Goal: Obtain resource: Download file/media

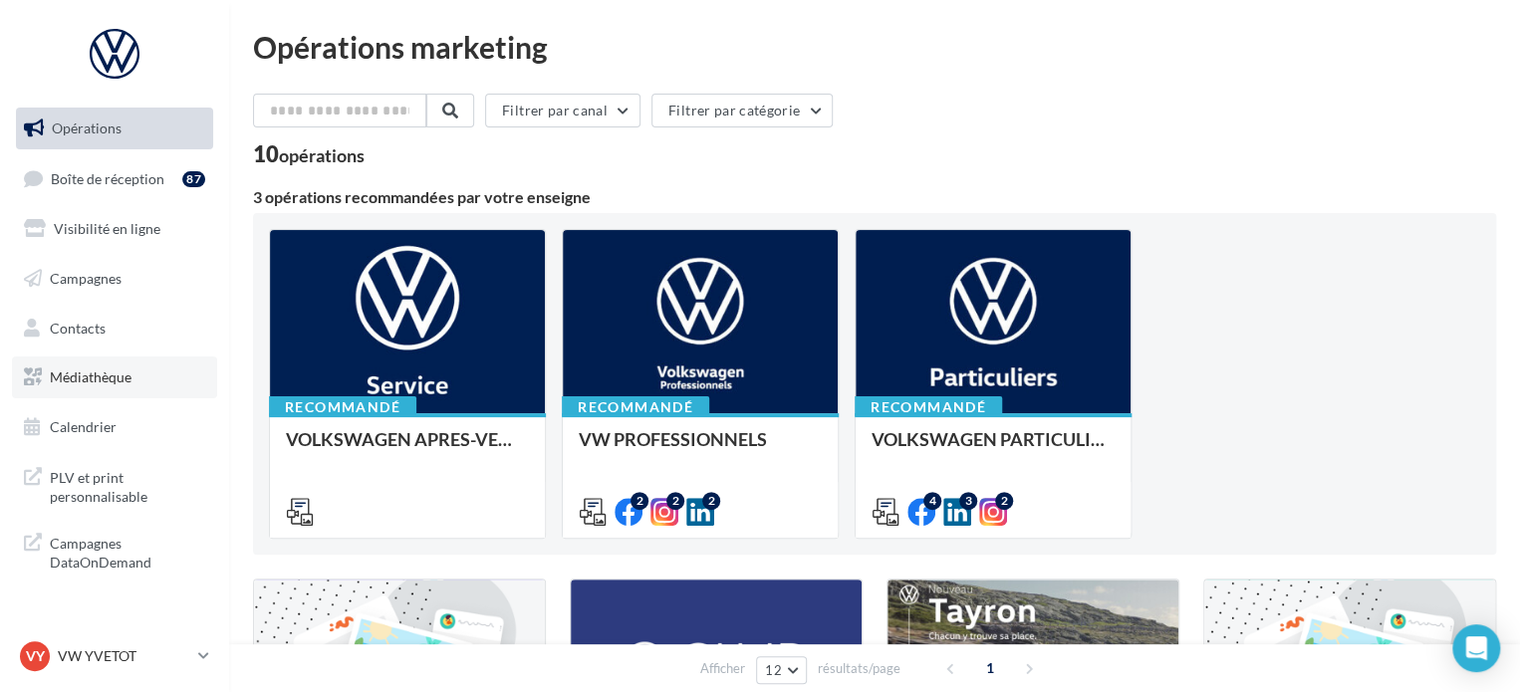
click at [151, 386] on link "Médiathèque" at bounding box center [114, 378] width 205 height 42
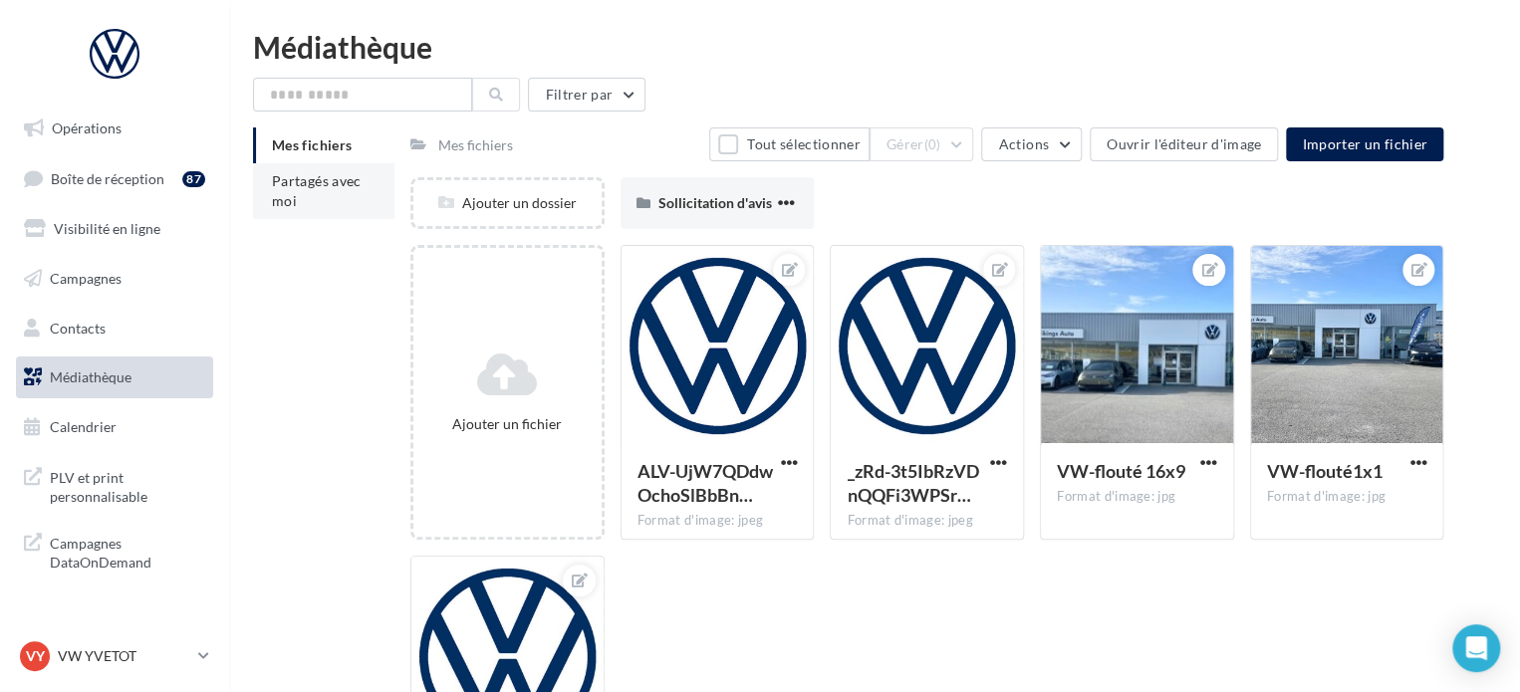
click at [368, 179] on li "Partagés avec moi" at bounding box center [323, 191] width 141 height 56
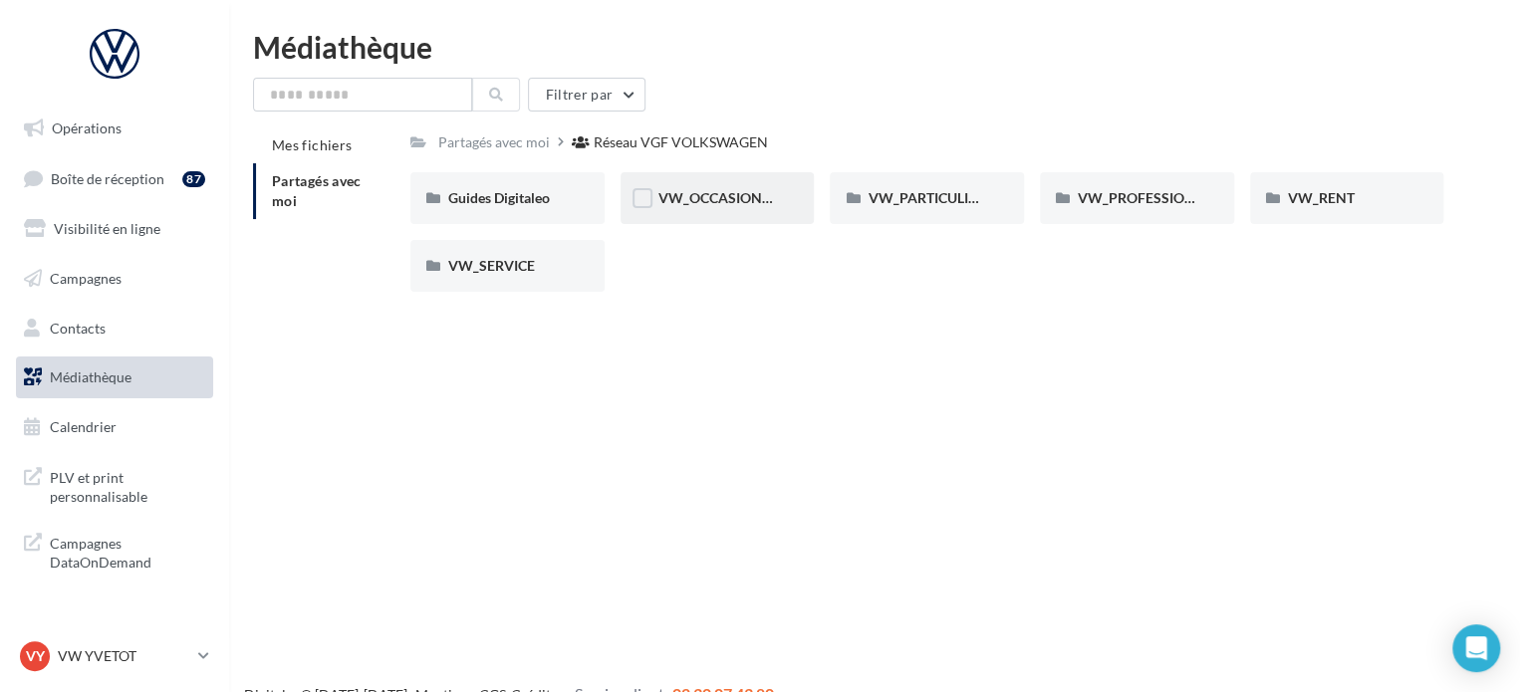
click at [761, 196] on span "VW_OCCASIONS_GARANTIES" at bounding box center [756, 197] width 195 height 17
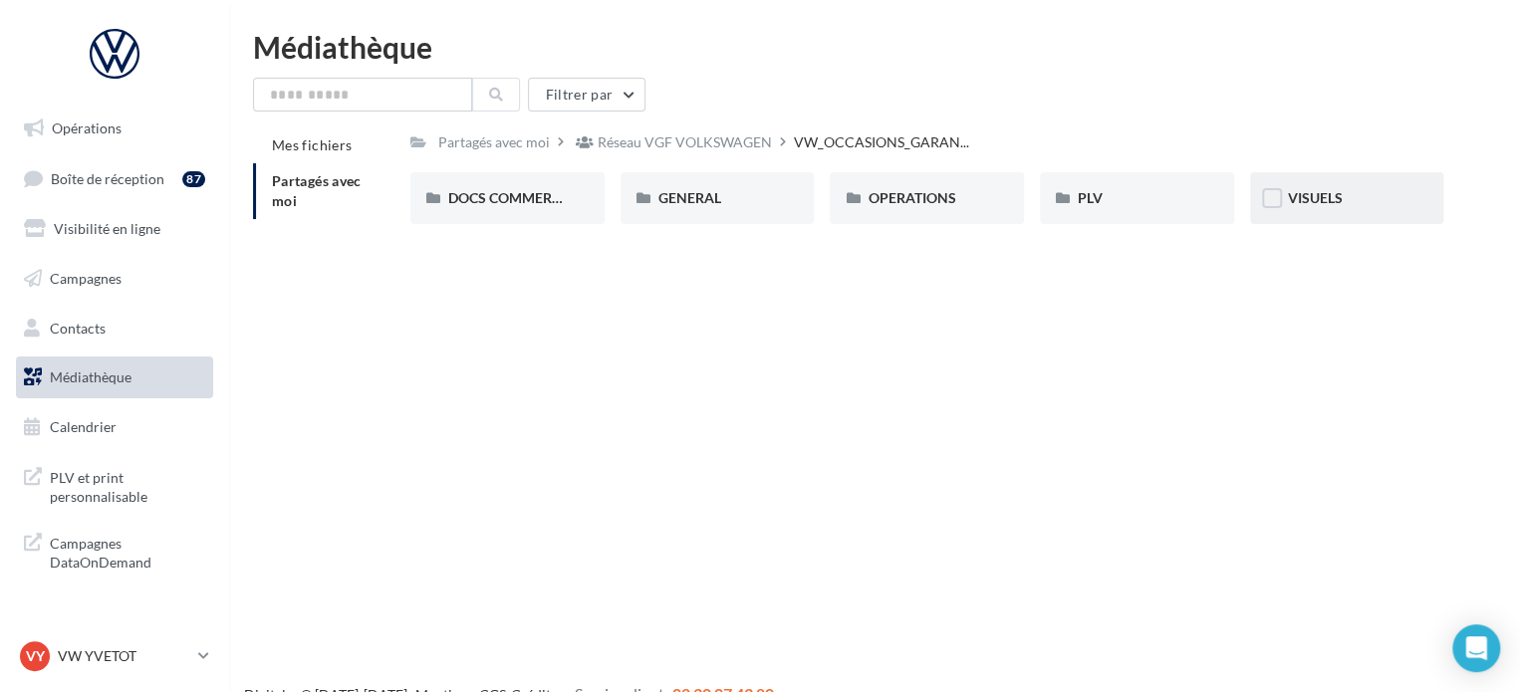
click at [1306, 208] on div "VISUELS" at bounding box center [1347, 198] width 119 height 20
click at [1131, 199] on div "PLV" at bounding box center [1137, 198] width 119 height 20
click at [775, 205] on div "GENERAL" at bounding box center [718, 198] width 119 height 20
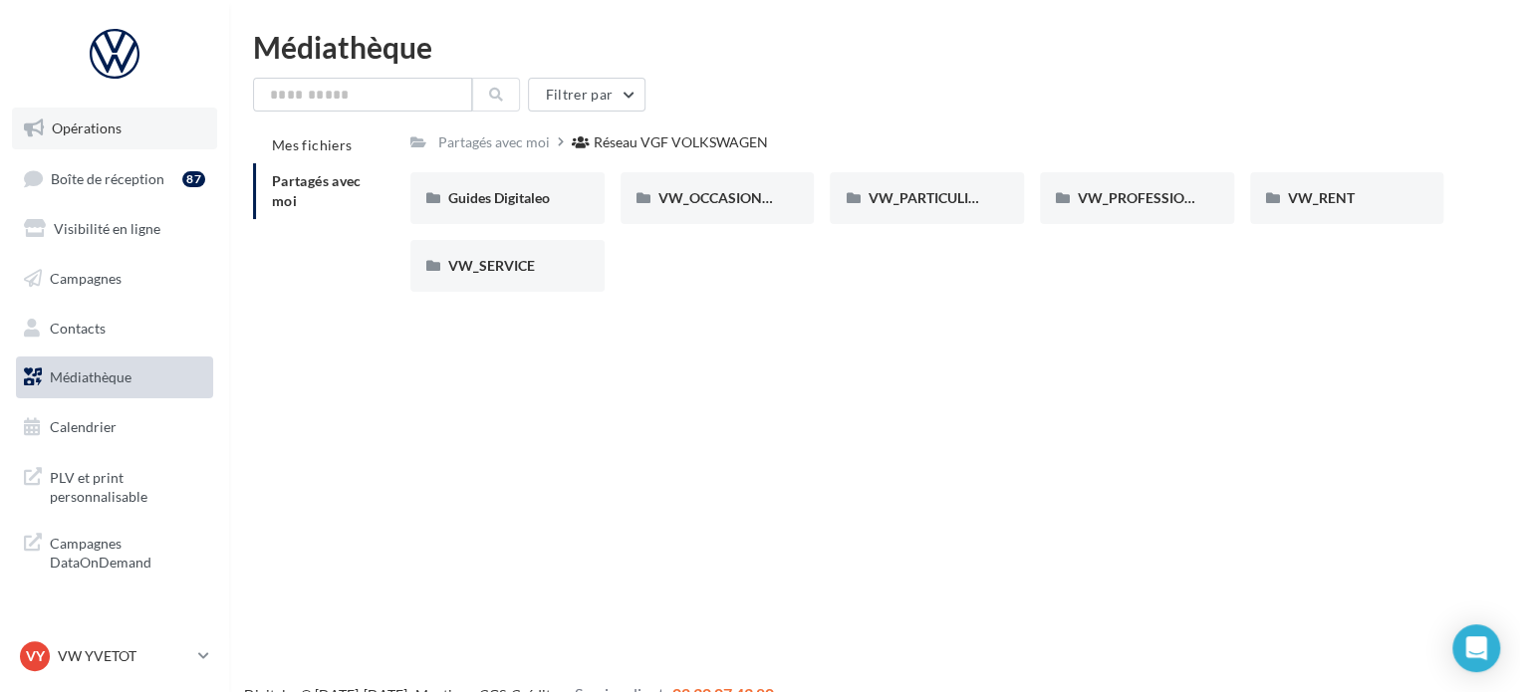
click at [128, 140] on link "Opérations" at bounding box center [114, 129] width 205 height 42
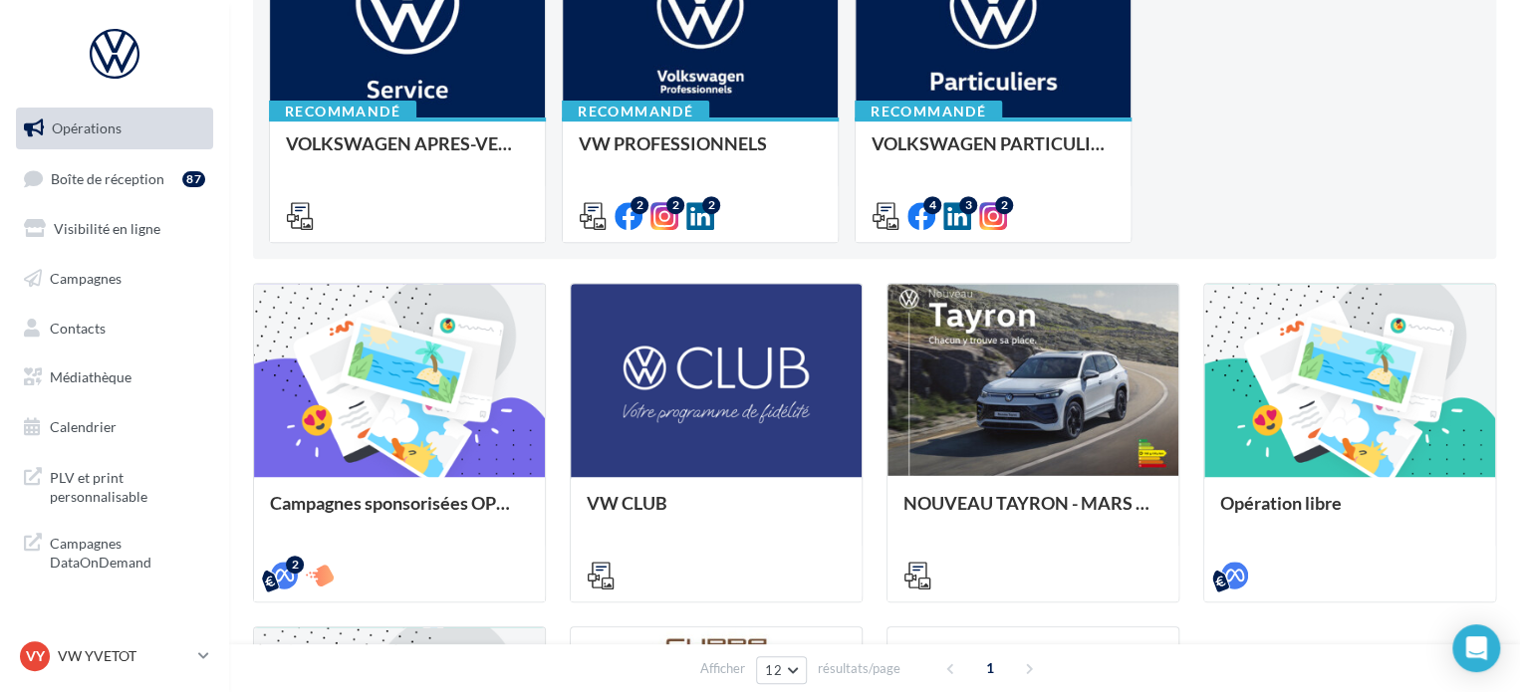
scroll to position [299, 0]
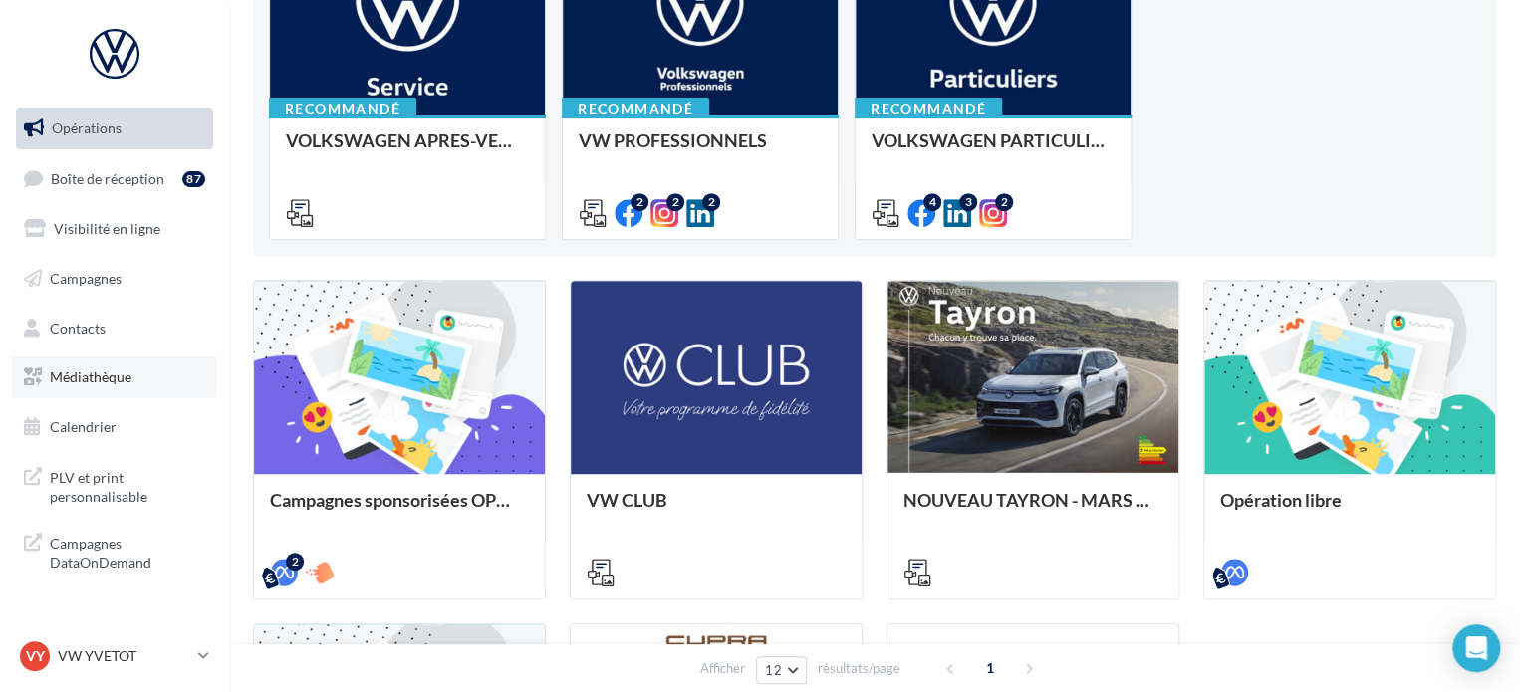
click at [97, 373] on span "Médiathèque" at bounding box center [91, 377] width 82 height 17
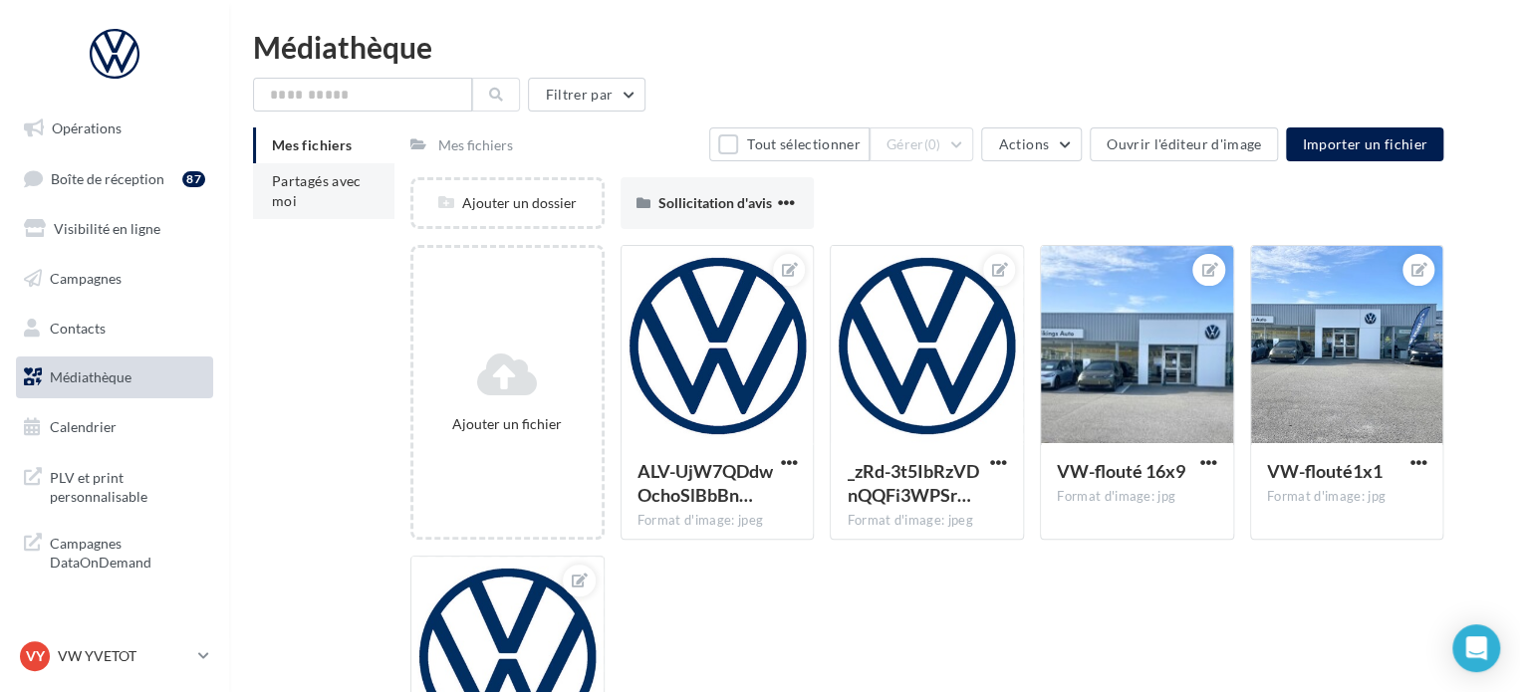
click at [307, 217] on li "Partagés avec moi" at bounding box center [323, 191] width 141 height 56
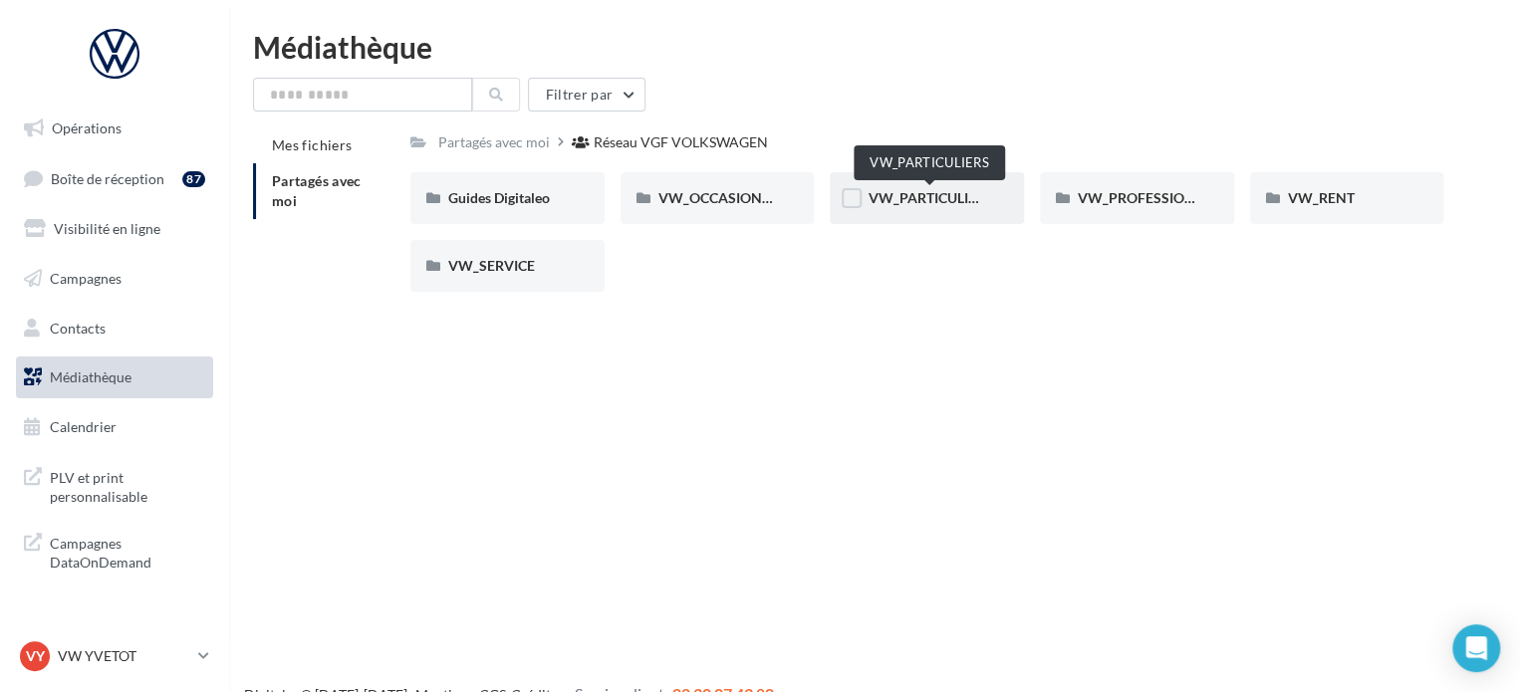
click at [920, 194] on span "VW_PARTICULIERS" at bounding box center [930, 197] width 125 height 17
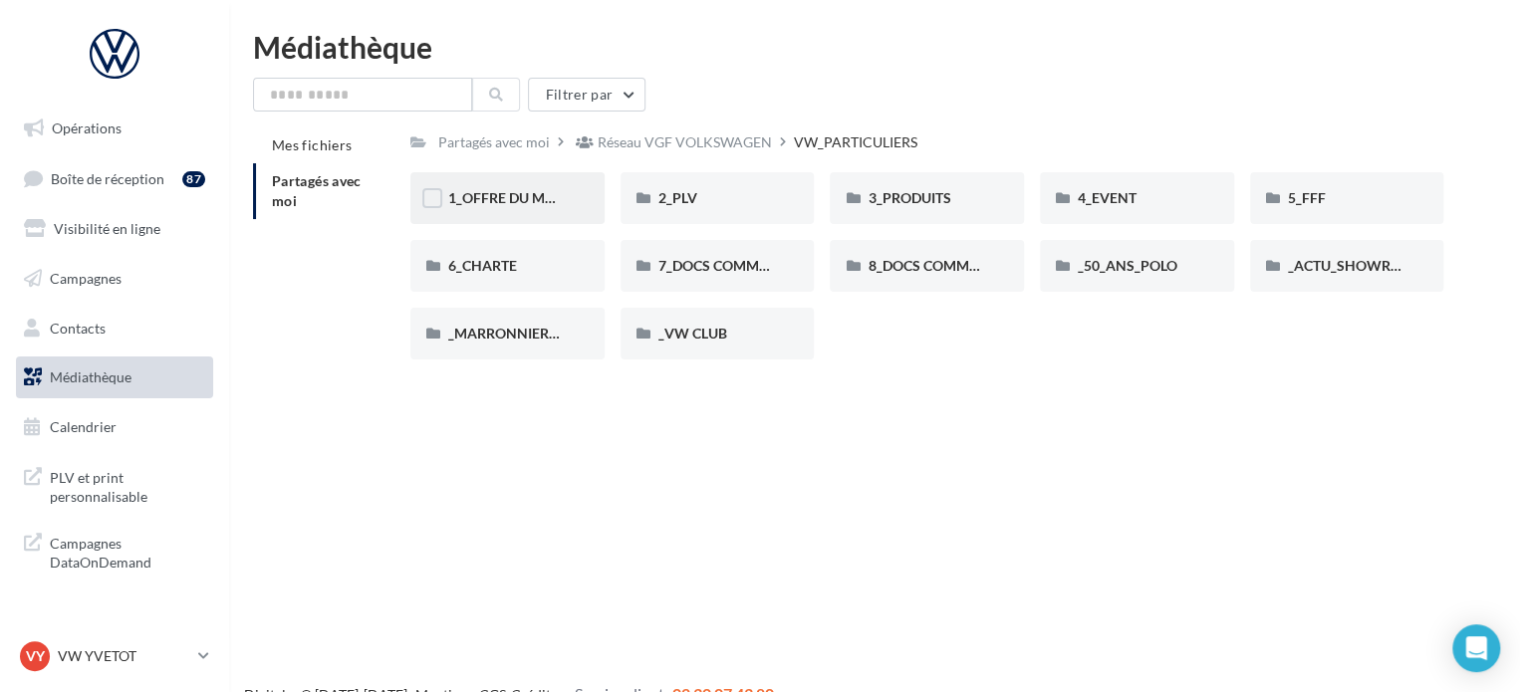
click at [553, 186] on div "1_OFFRE DU MOIS" at bounding box center [507, 198] width 194 height 52
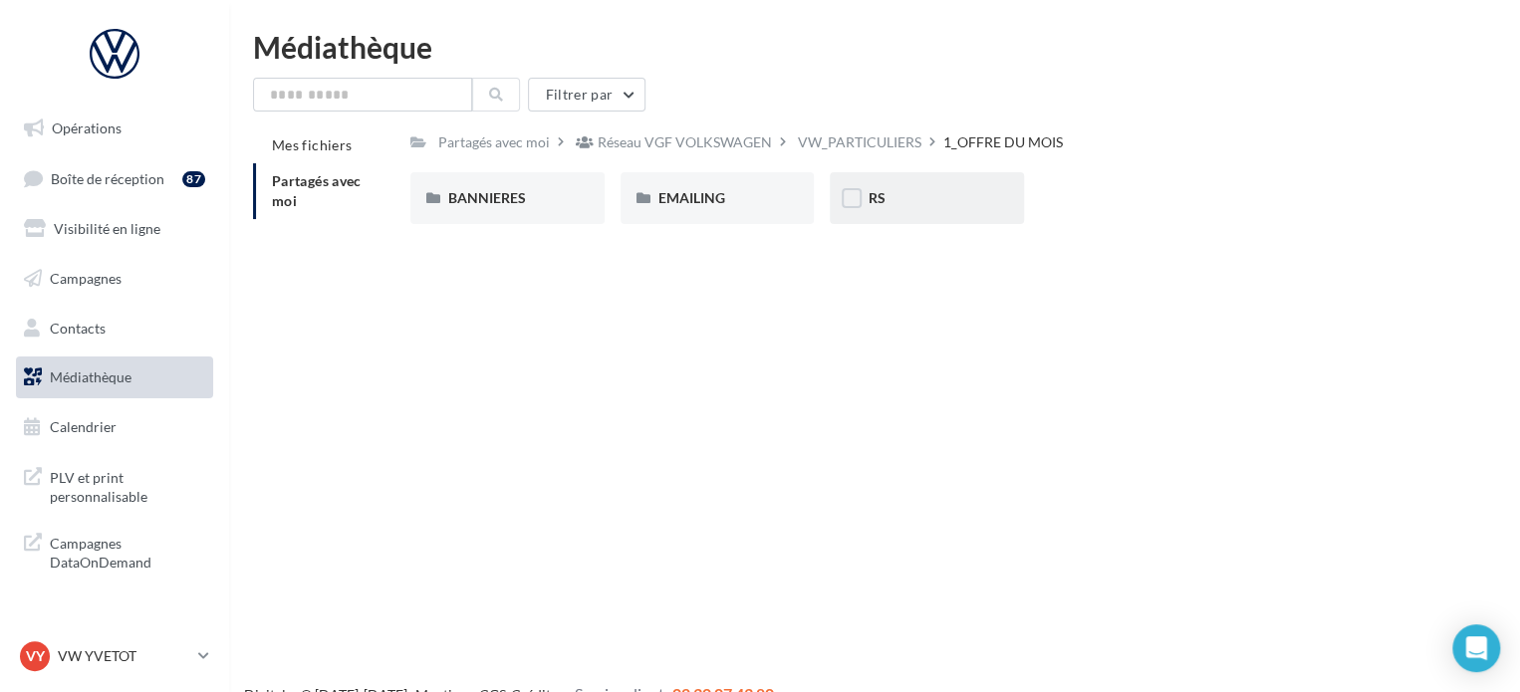
click at [949, 208] on div "RS" at bounding box center [927, 198] width 119 height 20
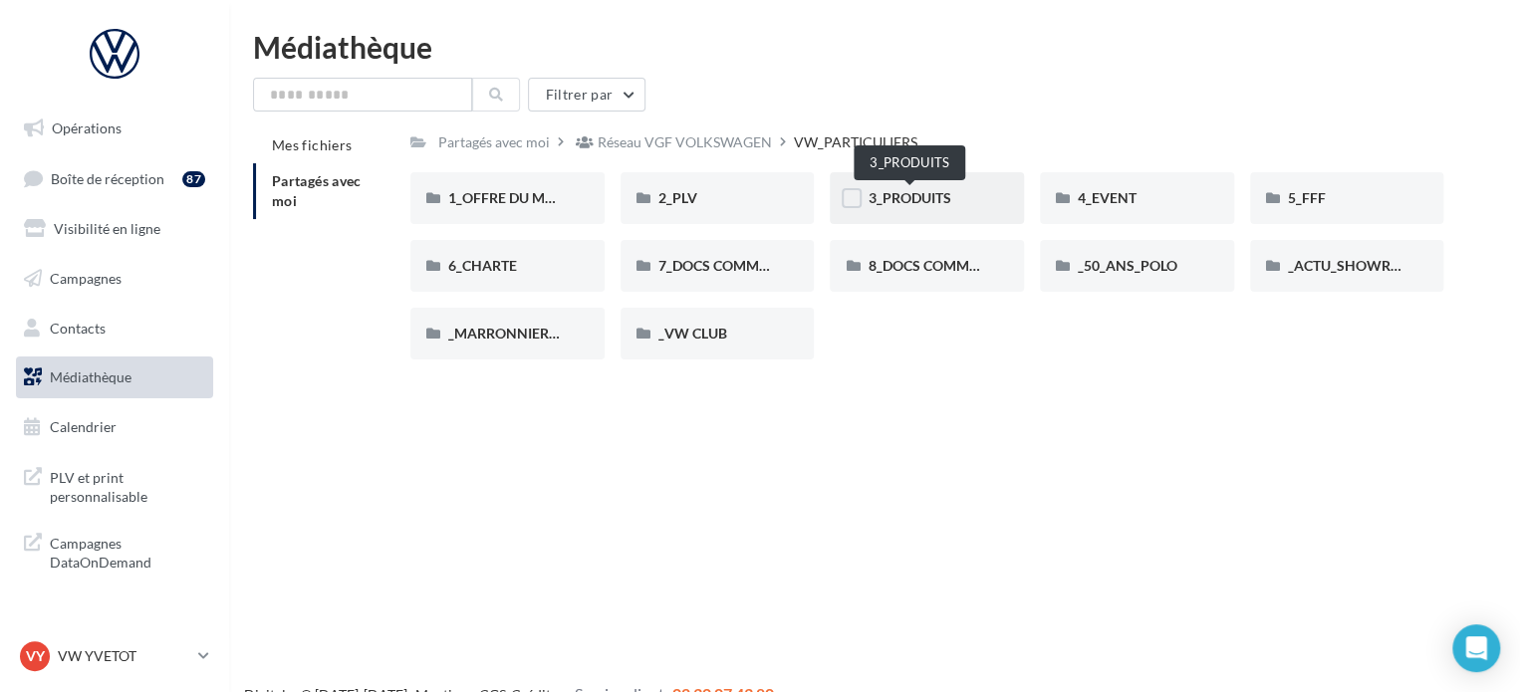
click at [925, 194] on span "3_PRODUITS" at bounding box center [909, 197] width 83 height 17
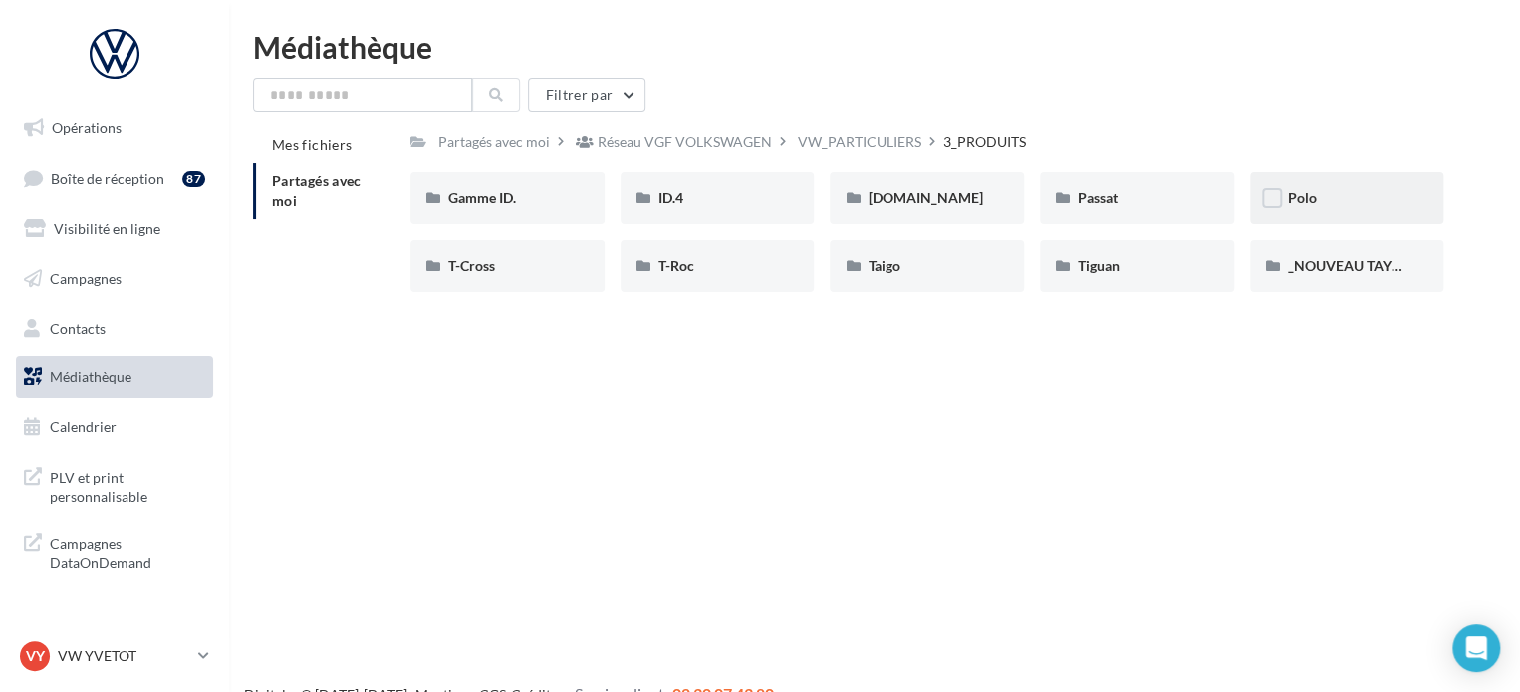
click at [1366, 201] on div "Polo" at bounding box center [1347, 198] width 119 height 20
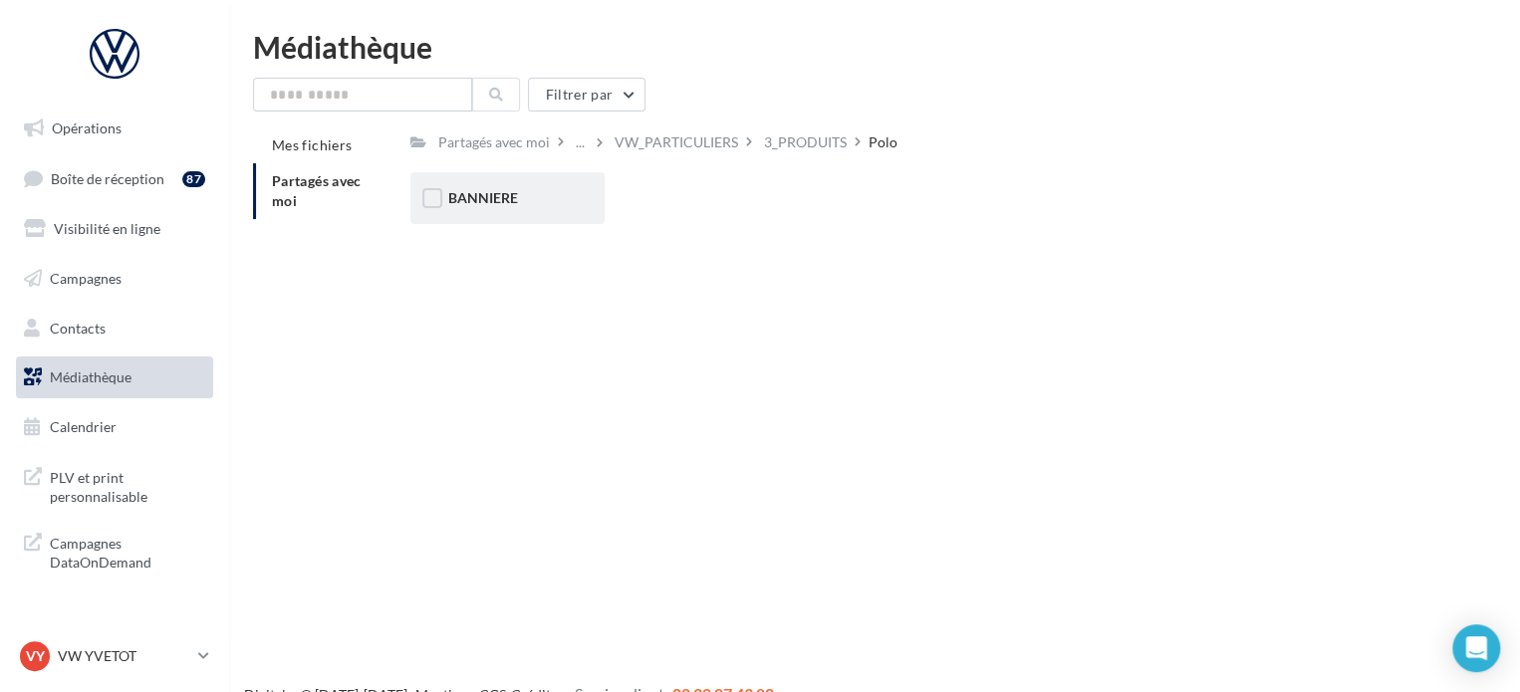
click at [546, 198] on div "BANNIERE" at bounding box center [507, 198] width 119 height 20
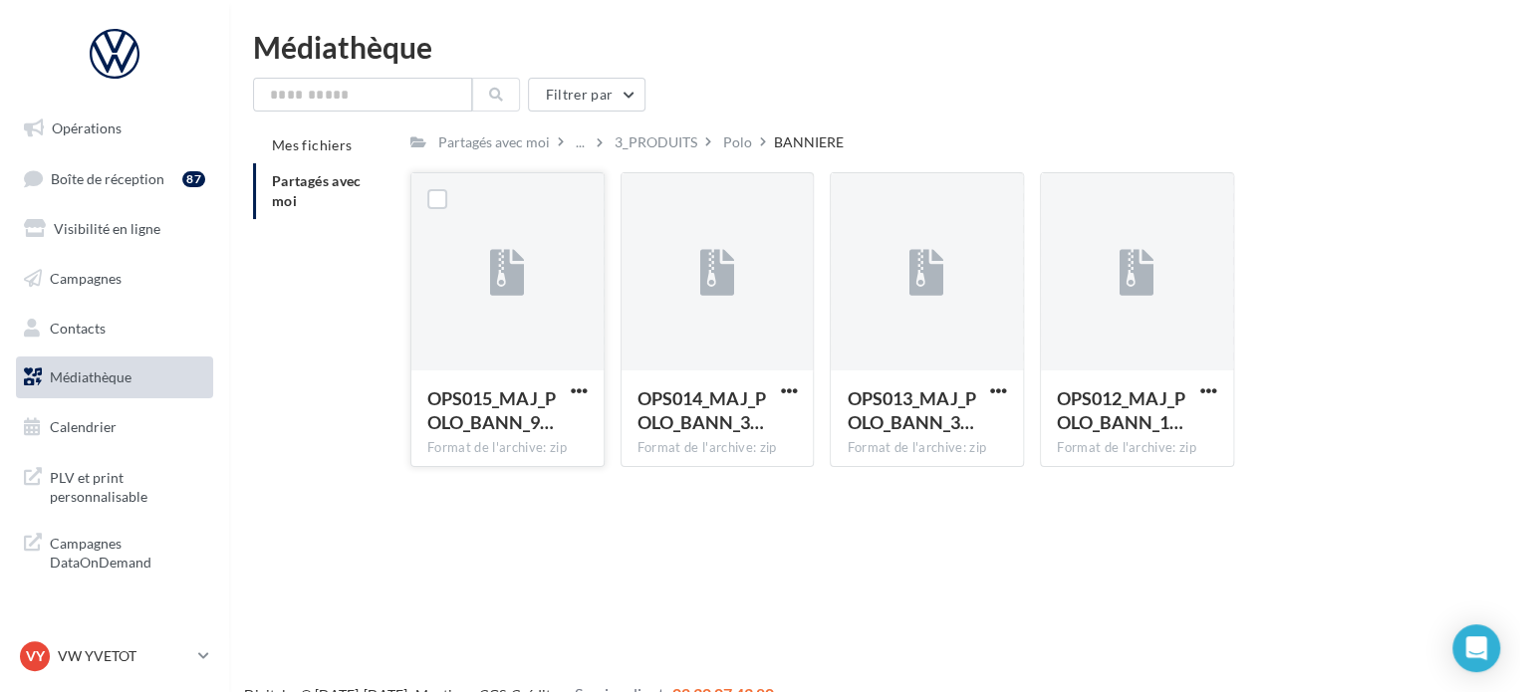
click at [582, 401] on button "button" at bounding box center [579, 393] width 25 height 20
click at [530, 431] on button "Télécharger" at bounding box center [492, 431] width 199 height 52
click at [290, 200] on span "Partagés avec moi" at bounding box center [317, 190] width 90 height 37
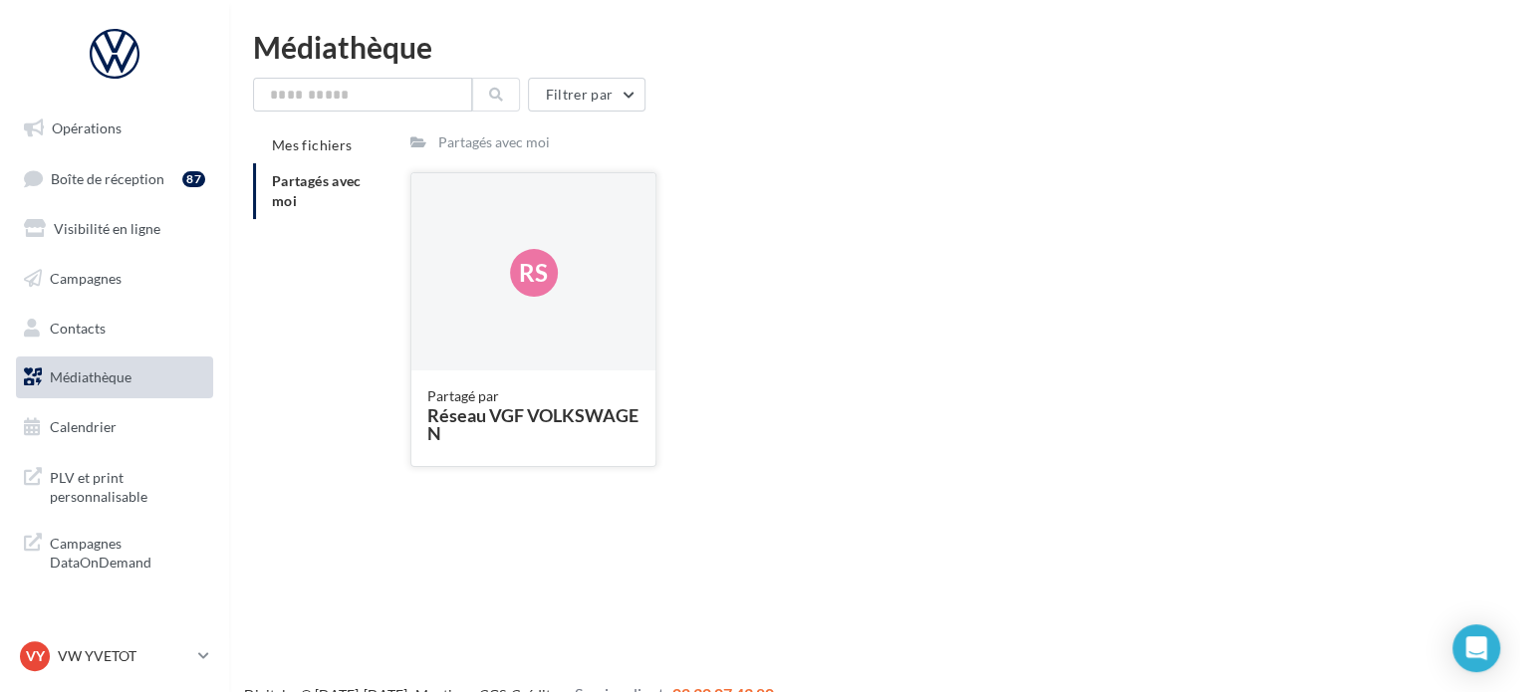
click at [492, 326] on div "Rs" at bounding box center [533, 272] width 244 height 199
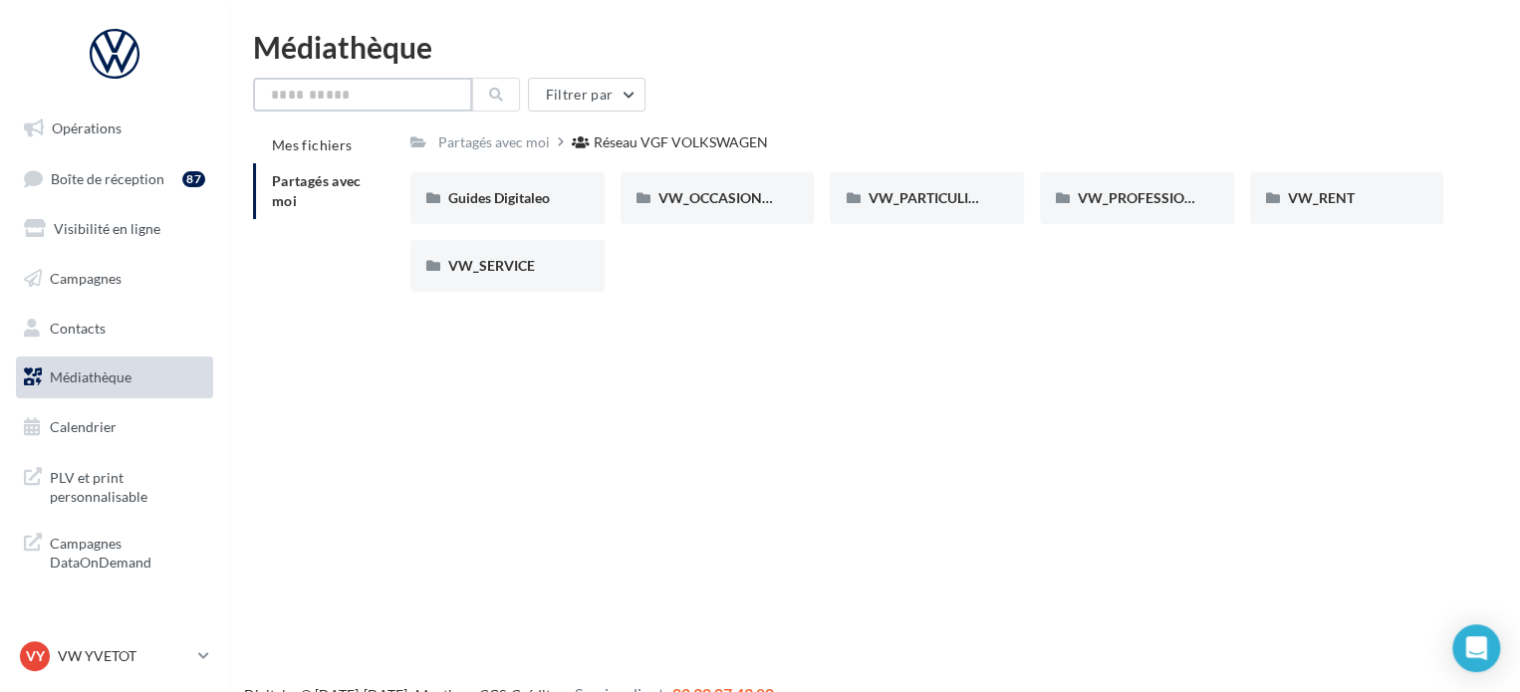
click at [347, 108] on input "text" at bounding box center [362, 95] width 219 height 34
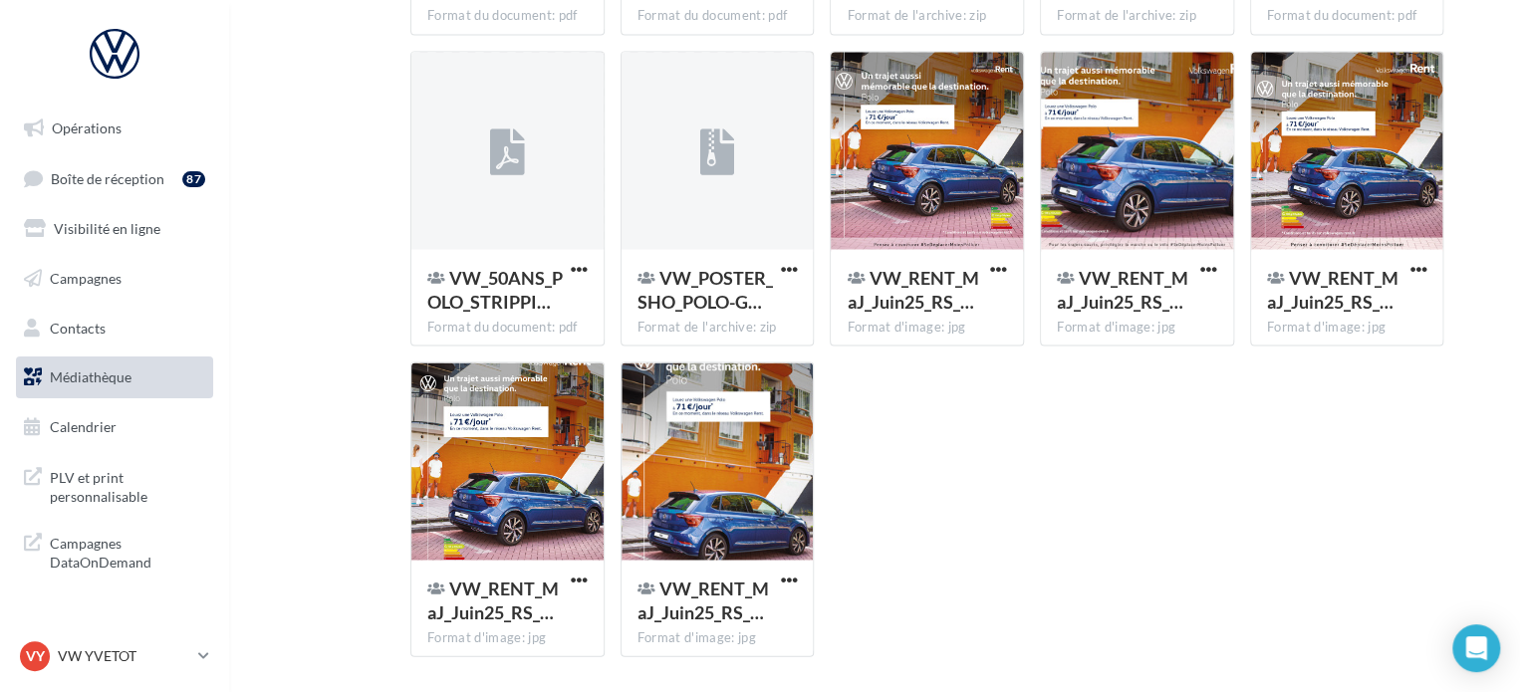
scroll to position [1770, 0]
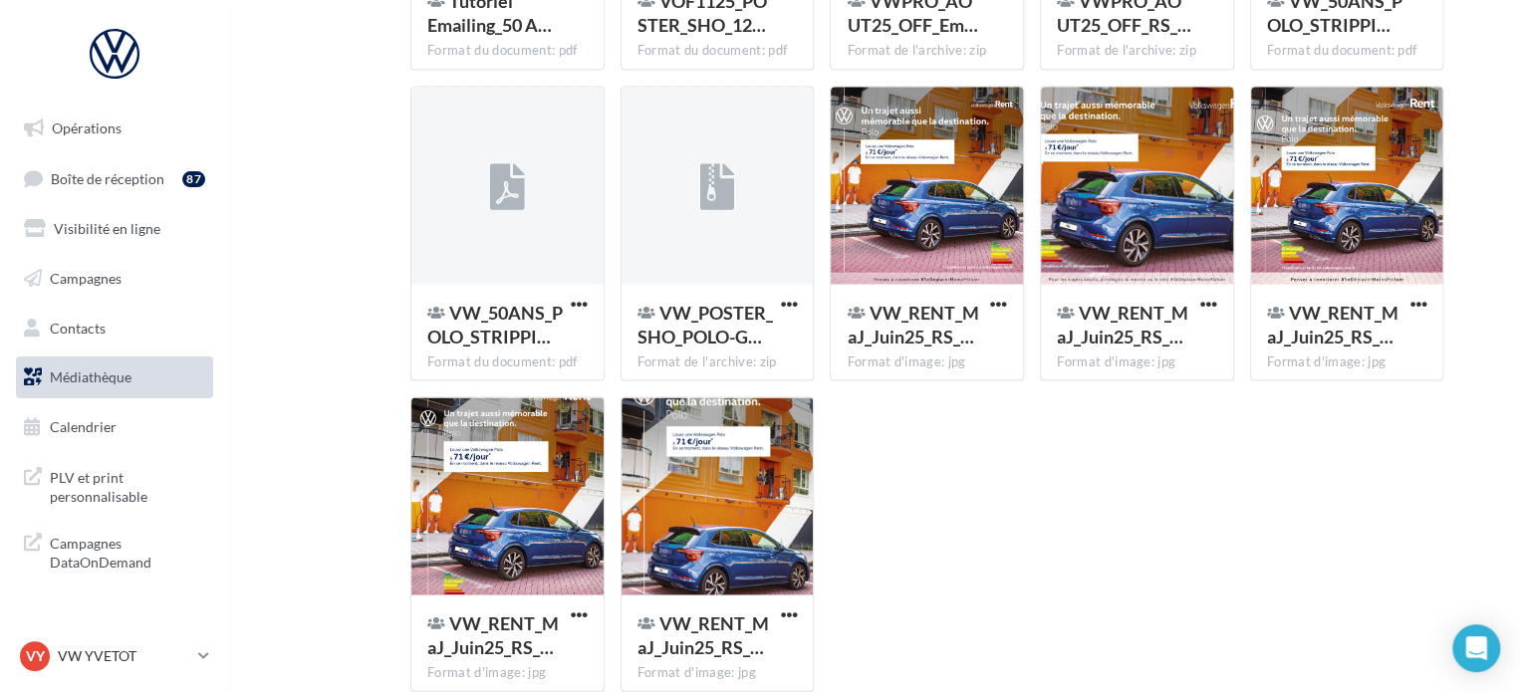
type input "****"
click at [72, 144] on link "Opérations" at bounding box center [114, 129] width 205 height 42
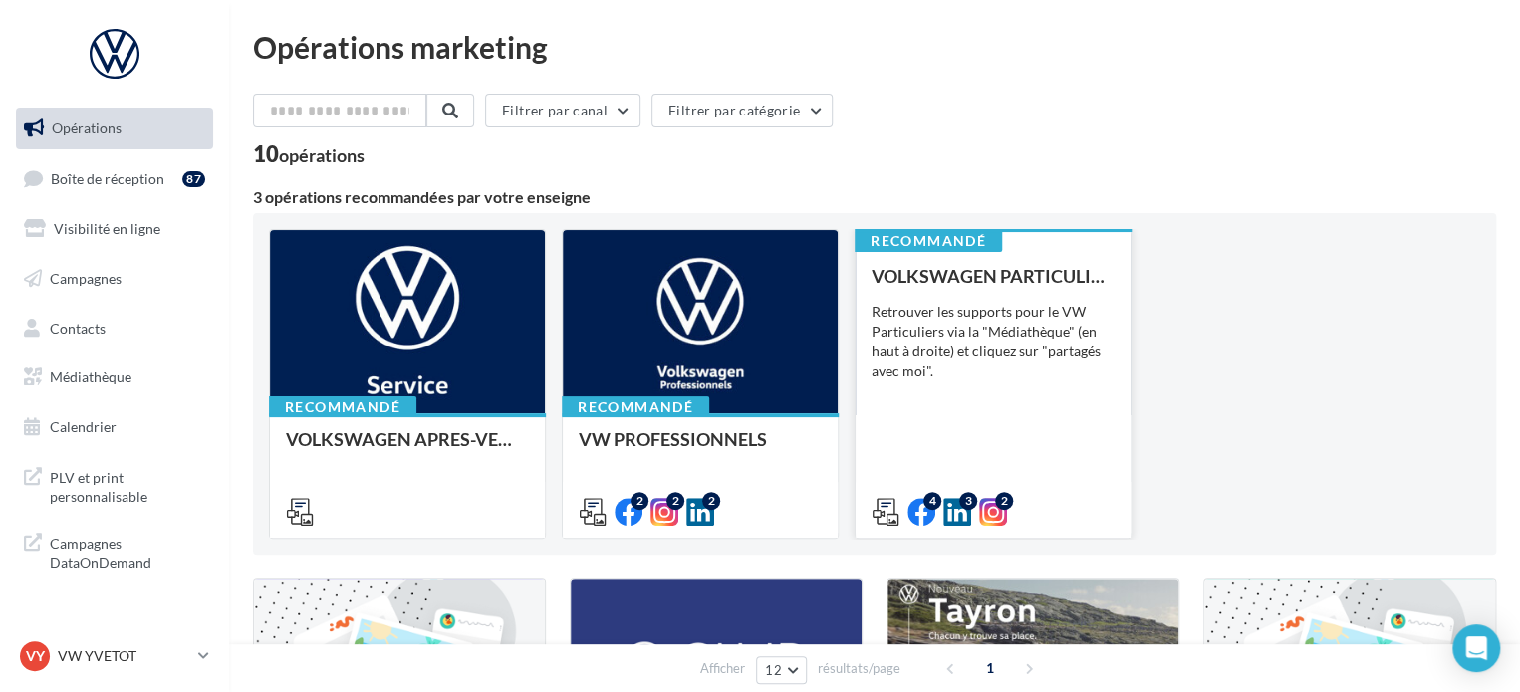
click at [1020, 320] on div "Retrouver les supports pour le VW Particuliers via la "Médiathèque" (en haut à …" at bounding box center [993, 342] width 243 height 80
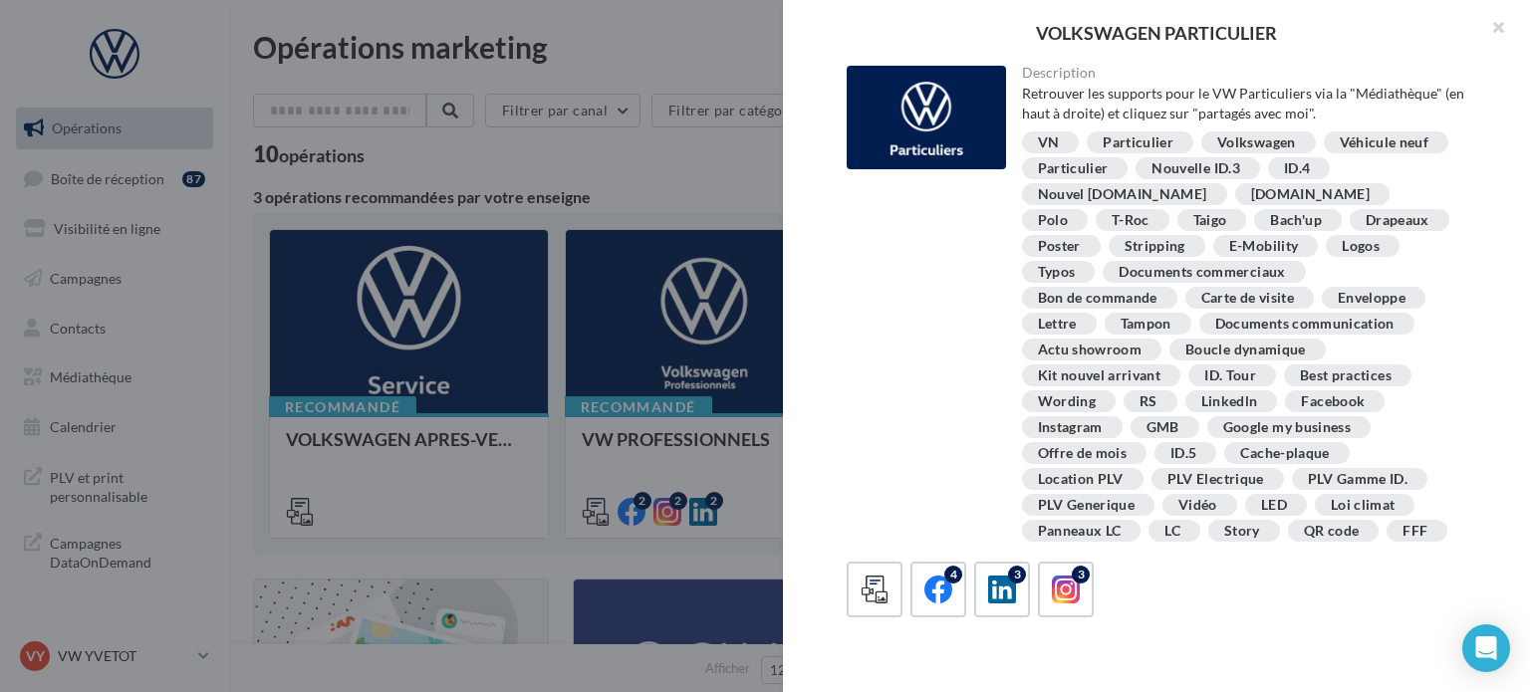
click at [1068, 213] on div "Polo" at bounding box center [1053, 220] width 30 height 15
click at [1387, 278] on div "VN Particulier Volkswagen Véhicule neuf Particulier Nouvelle ID.3 ID.4 Nouvel I…" at bounding box center [1244, 339] width 445 height 414
click at [1501, 35] on button "button" at bounding box center [1491, 30] width 80 height 60
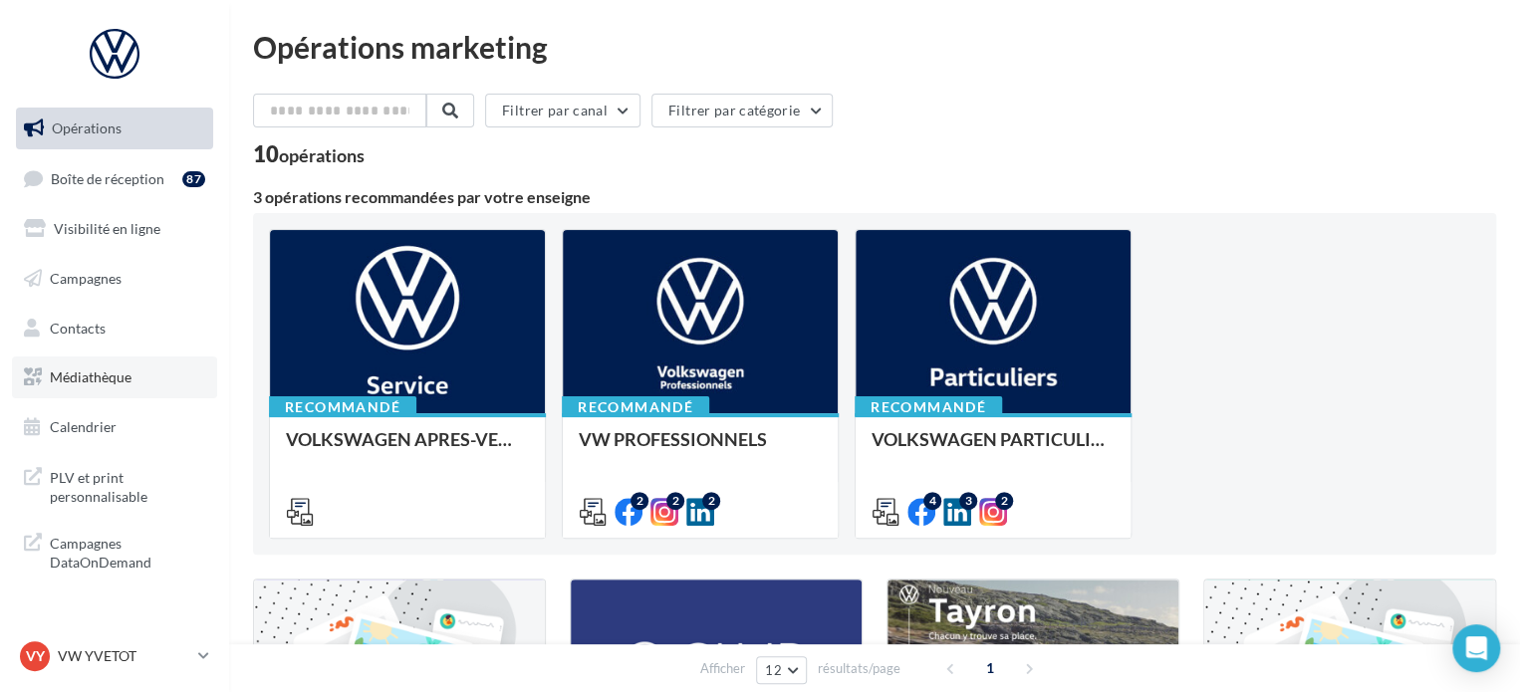
click at [163, 387] on link "Médiathèque" at bounding box center [114, 378] width 205 height 42
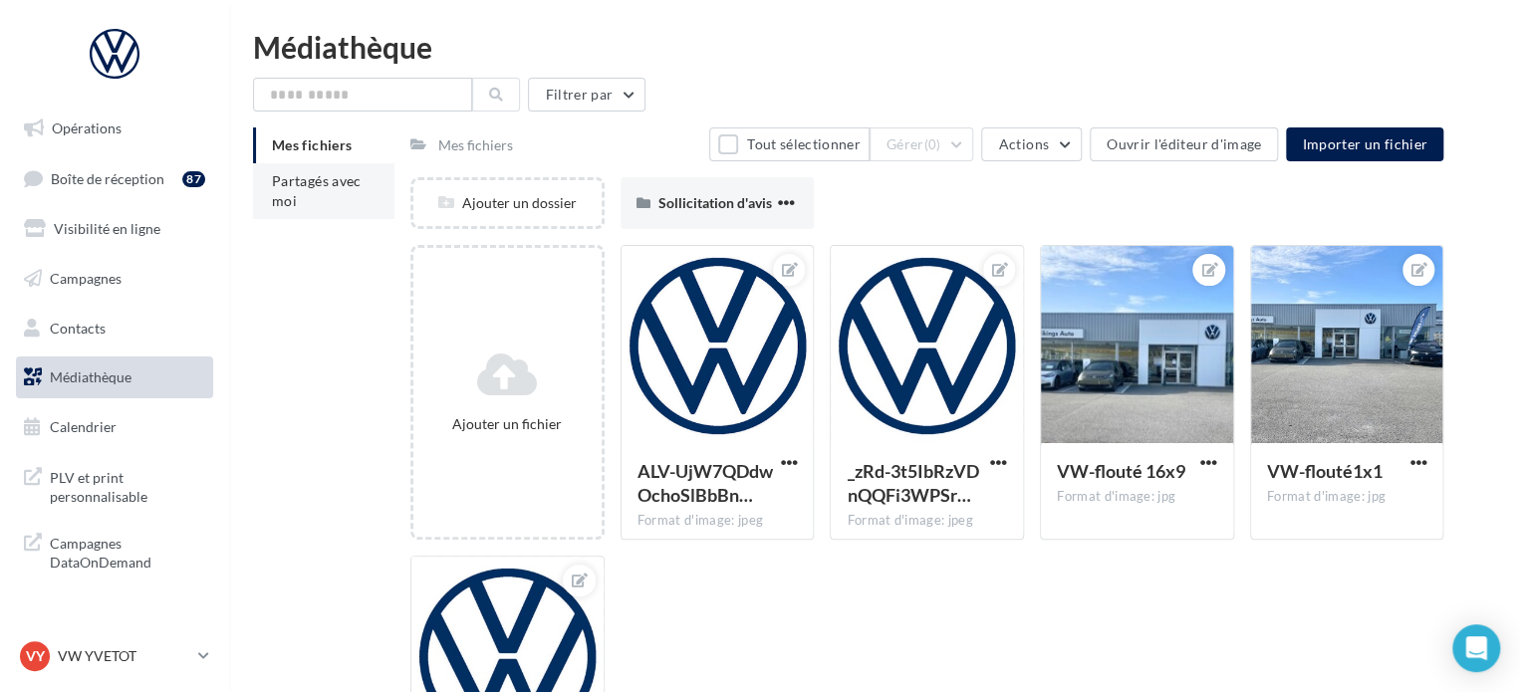
click at [355, 186] on span "Partagés avec moi" at bounding box center [317, 190] width 90 height 37
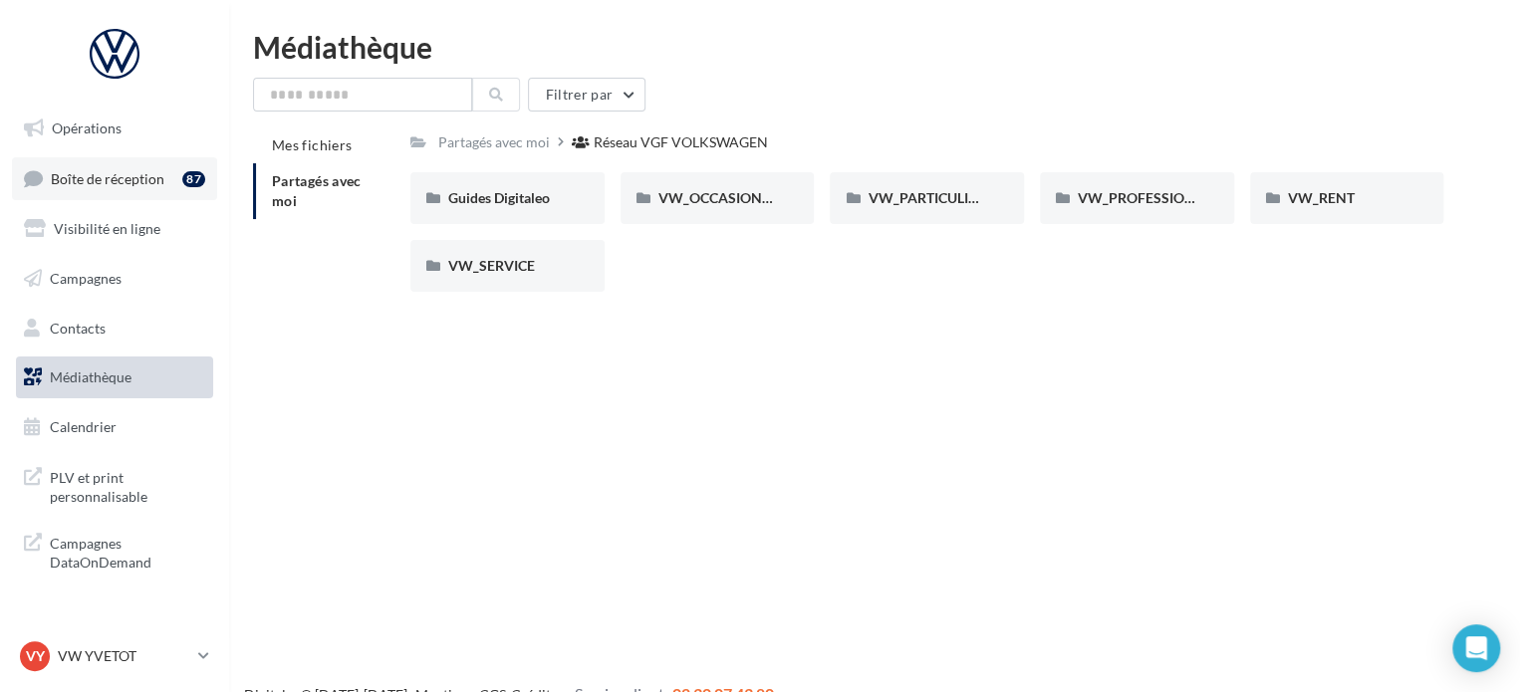
click at [121, 178] on span "Boîte de réception" at bounding box center [108, 177] width 114 height 17
